Goal: Go to known website: Access a specific website the user already knows

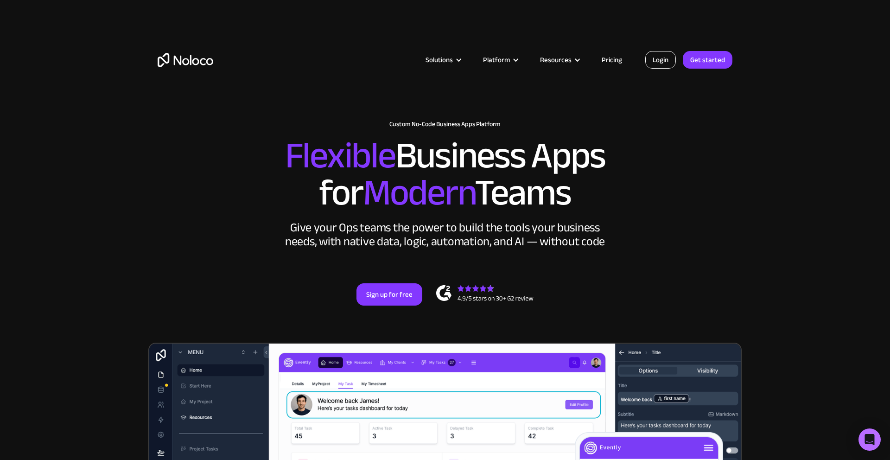
click at [668, 62] on link "Login" at bounding box center [661, 60] width 31 height 18
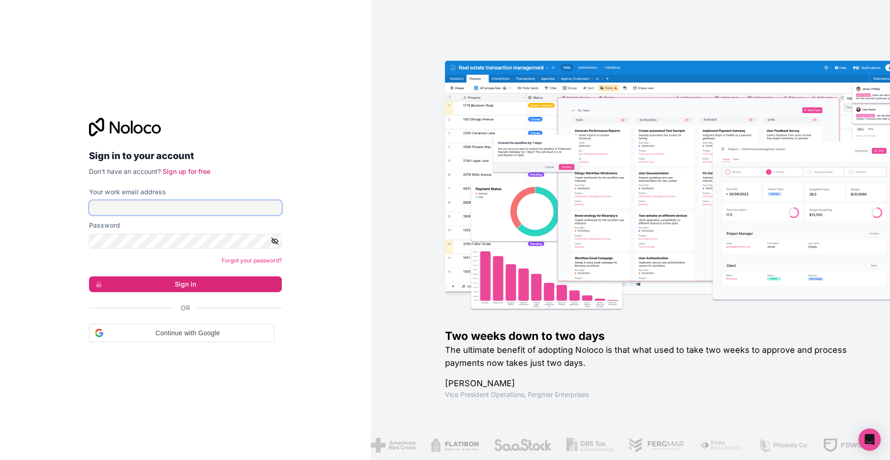
click at [163, 209] on input "Your work email address" at bounding box center [185, 207] width 193 height 15
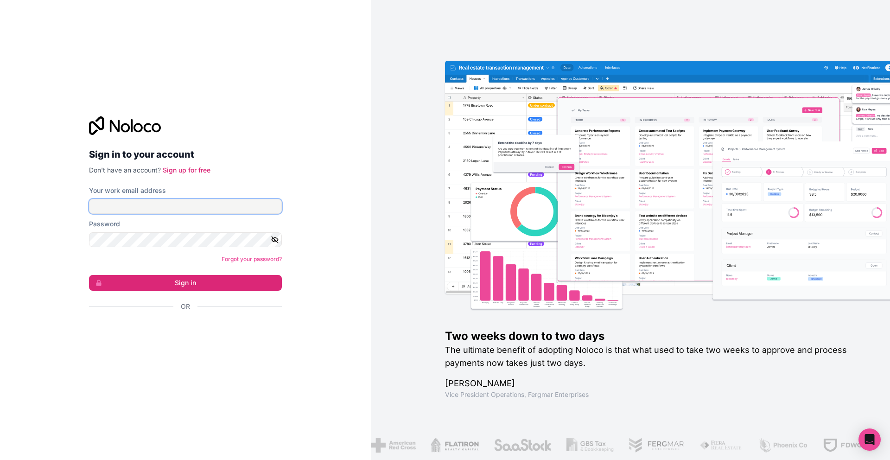
type input "[EMAIL_ADDRESS][DOMAIN_NAME]"
click at [179, 283] on button "Sign in" at bounding box center [185, 283] width 193 height 16
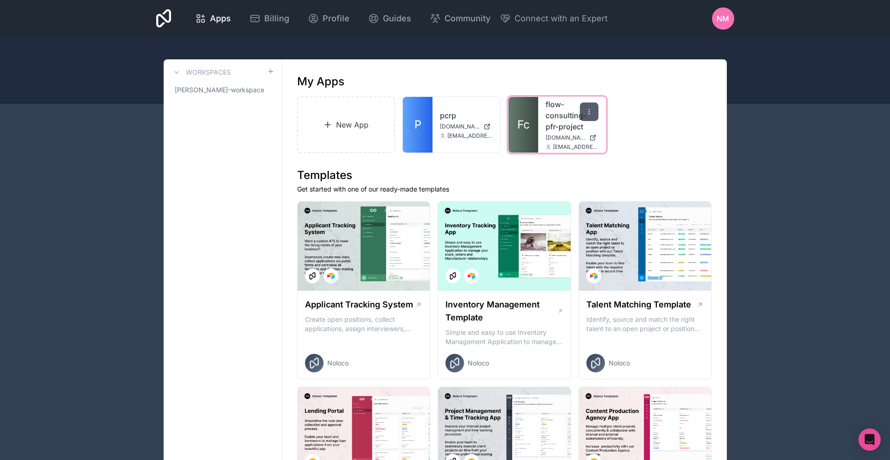
click at [584, 118] on div at bounding box center [589, 111] width 19 height 19
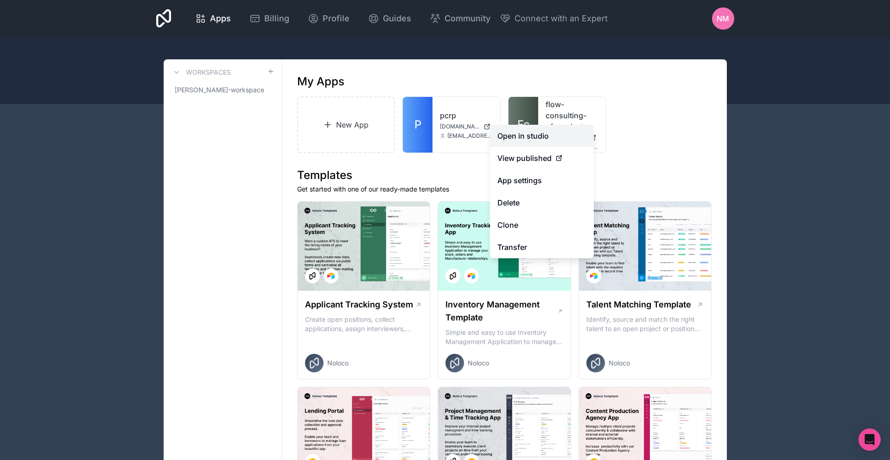
click at [533, 141] on link "Open in studio" at bounding box center [542, 136] width 104 height 22
